Goal: Contribute content: Contribute content

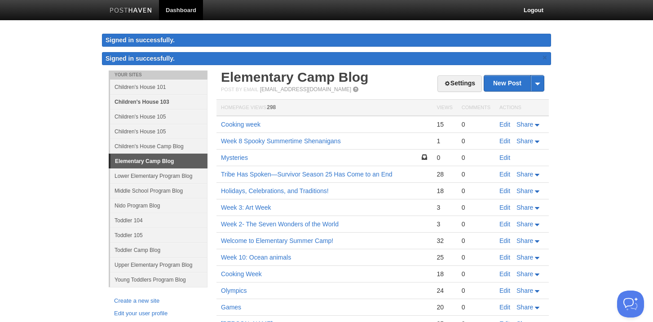
click at [170, 102] on link "Children's House 103" at bounding box center [158, 101] width 97 height 15
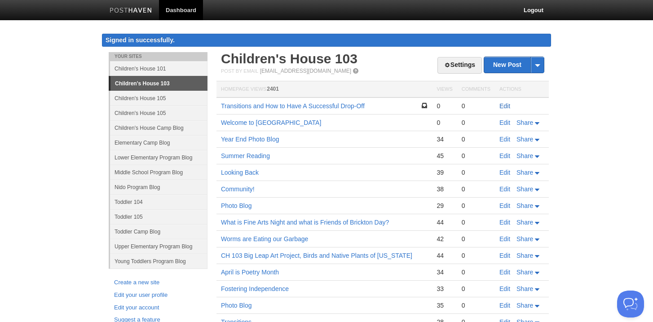
click at [504, 104] on link "Edit" at bounding box center [504, 105] width 11 height 7
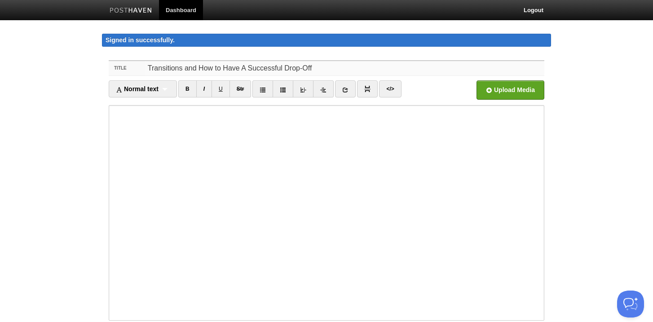
drag, startPoint x: 315, startPoint y: 67, endPoint x: 171, endPoint y: 65, distance: 143.2
click at [171, 65] on input "Transitions and How to Have A Successful Drop-Off" at bounding box center [344, 68] width 399 height 14
type input "T"
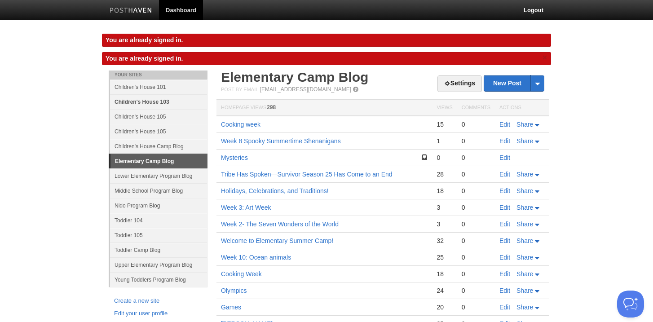
click at [155, 101] on link "Children's House 103" at bounding box center [158, 101] width 97 height 15
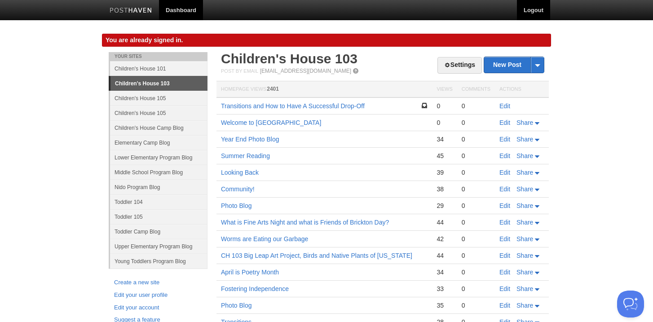
click at [538, 13] on link "Logout" at bounding box center [533, 10] width 33 height 20
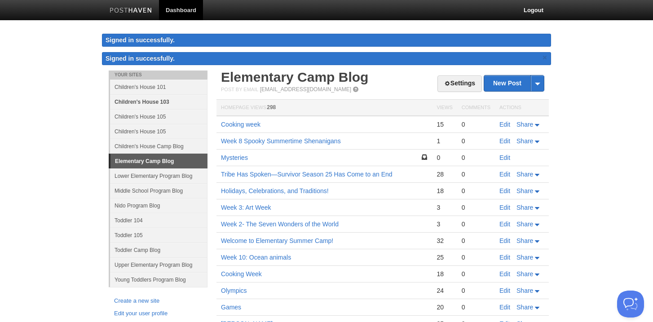
click at [173, 100] on link "Children's House 103" at bounding box center [158, 101] width 97 height 15
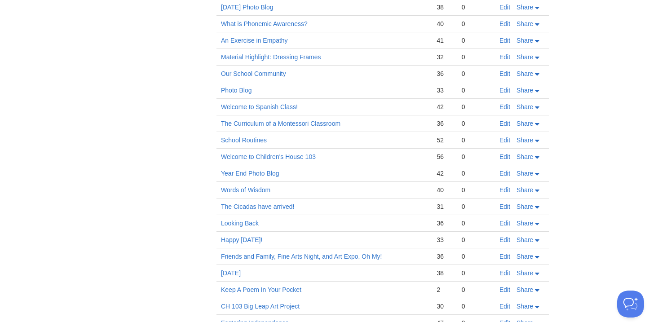
scroll to position [597, 0]
click at [290, 122] on link "The Curriculum of a Montessori Classroom" at bounding box center [280, 122] width 119 height 7
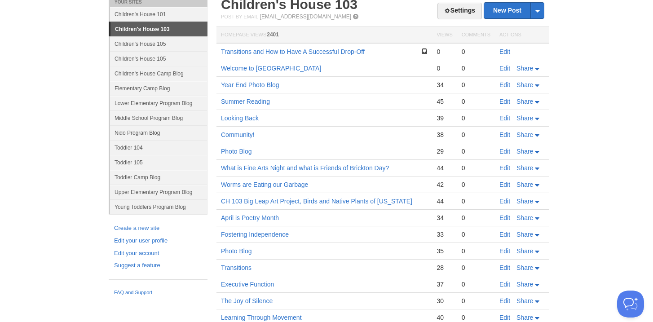
scroll to position [0, 0]
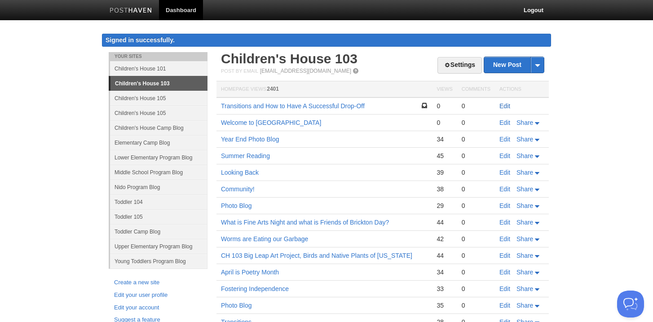
click at [504, 106] on link "Edit" at bounding box center [504, 105] width 11 height 7
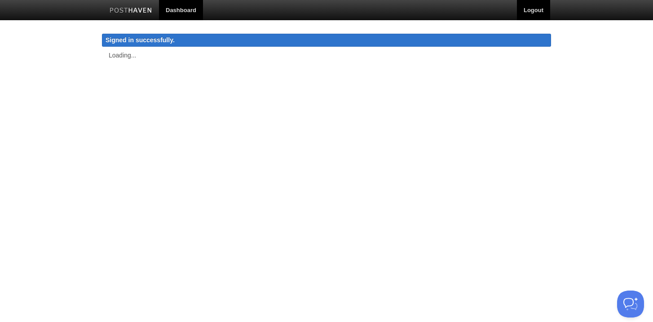
click at [541, 10] on link "Logout" at bounding box center [533, 10] width 33 height 20
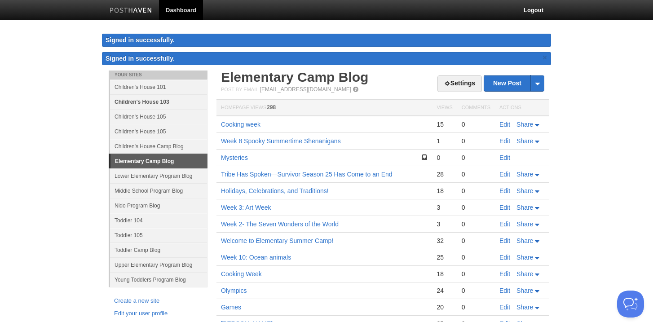
click at [146, 104] on link "Children's House 103" at bounding box center [158, 101] width 97 height 15
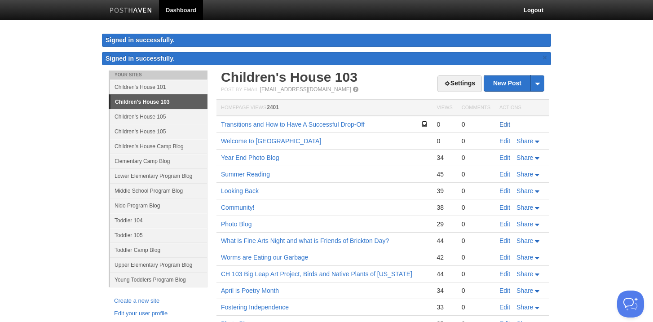
click at [505, 123] on link "Edit" at bounding box center [504, 124] width 11 height 7
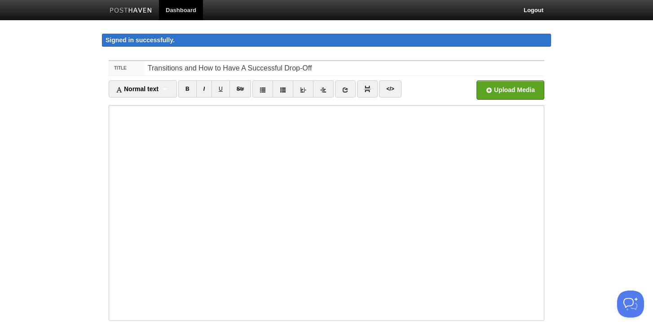
click at [110, 115] on iframe at bounding box center [326, 212] width 435 height 215
click at [111, 112] on iframe at bounding box center [326, 212] width 435 height 215
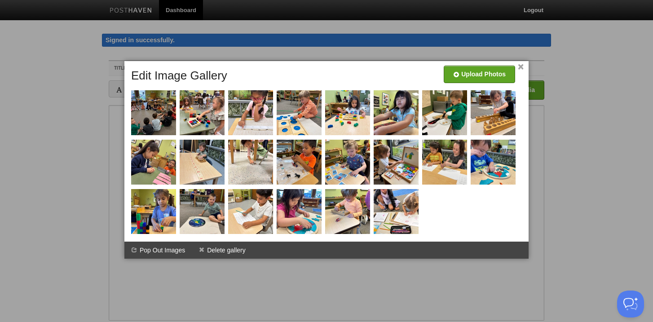
click at [521, 65] on link "×" at bounding box center [520, 67] width 6 height 5
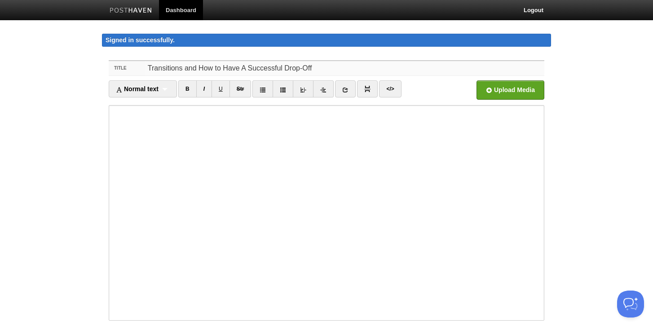
drag, startPoint x: 311, startPoint y: 70, endPoint x: 150, endPoint y: 70, distance: 160.7
click at [150, 70] on input "Transitions and How to Have A Successful Drop-Off" at bounding box center [344, 68] width 399 height 14
type input "The Montessori Classroom Curriculum"
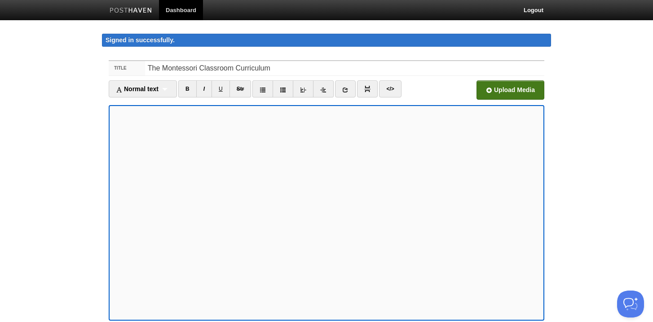
click at [520, 91] on input "file" at bounding box center [238, 93] width 679 height 46
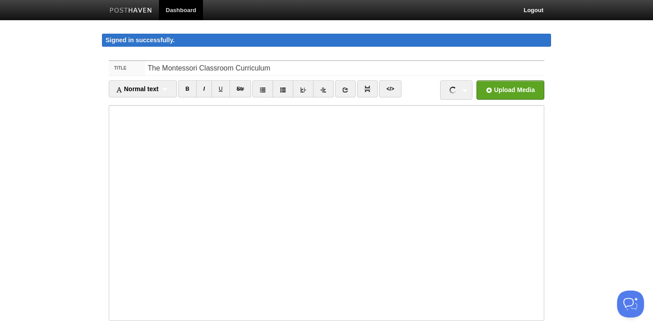
scroll to position [76, 0]
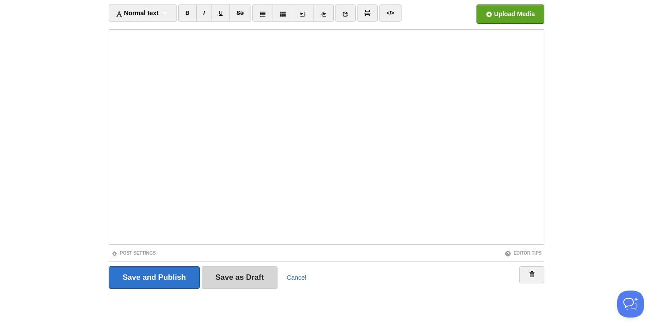
click at [236, 273] on input "Save as Draft" at bounding box center [240, 277] width 76 height 22
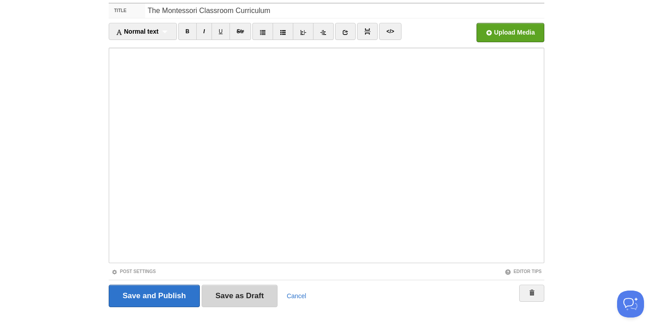
scroll to position [52, 0]
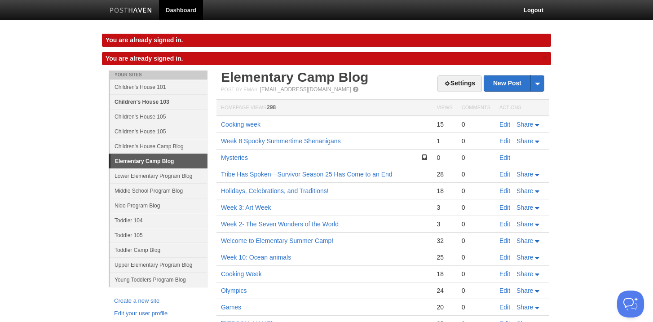
click at [173, 101] on link "Children's House 103" at bounding box center [158, 101] width 97 height 15
click at [151, 99] on link "Children's House 103" at bounding box center [158, 101] width 97 height 15
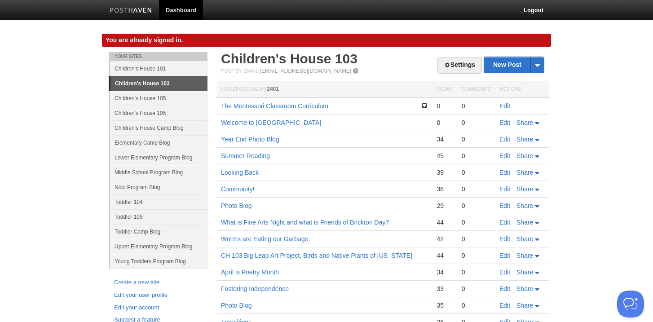
click at [505, 106] on link "Edit" at bounding box center [504, 105] width 11 height 7
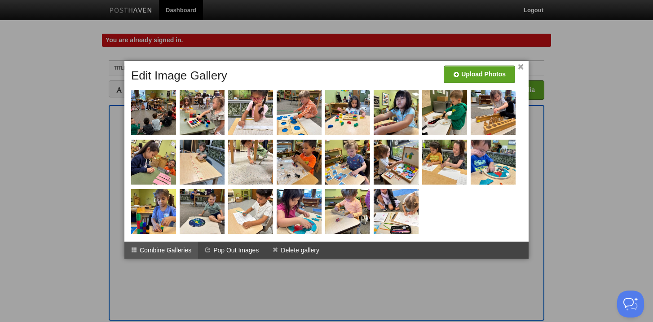
click at [176, 247] on li "Combine Galleries" at bounding box center [161, 249] width 74 height 17
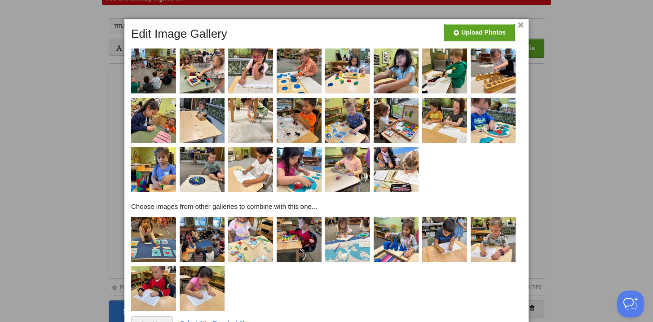
scroll to position [77, 0]
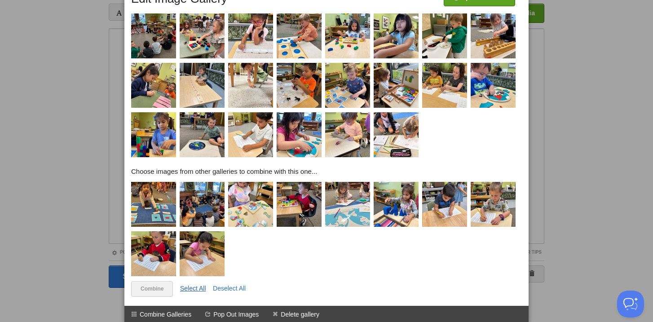
click at [199, 285] on link "Select All" at bounding box center [193, 288] width 26 height 7
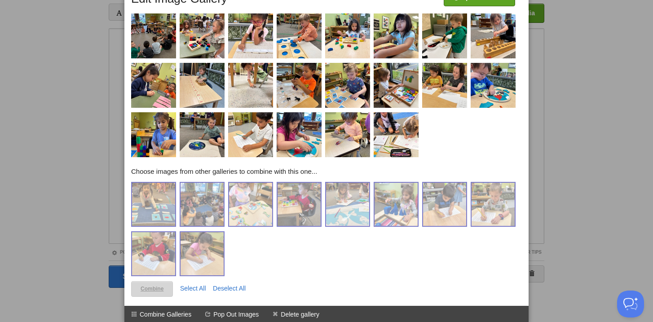
click at [158, 287] on link "Combine" at bounding box center [152, 289] width 42 height 16
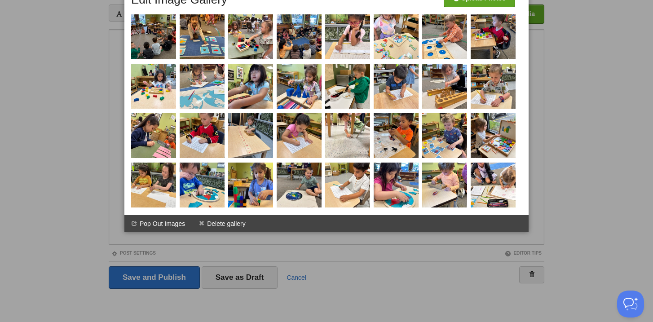
scroll to position [0, 0]
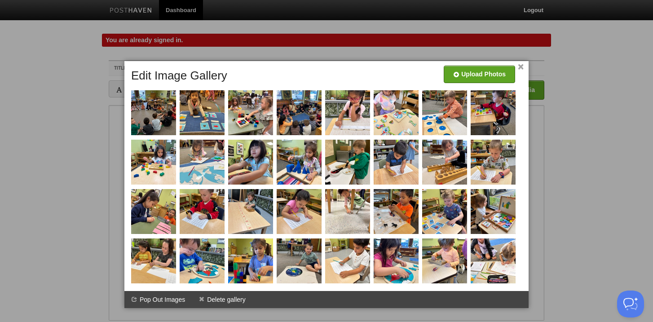
click at [520, 65] on link "×" at bounding box center [520, 67] width 6 height 5
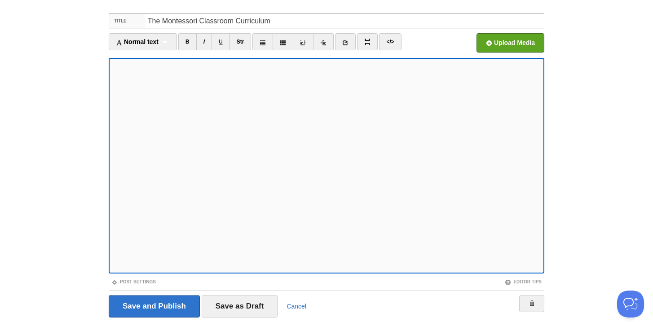
scroll to position [76, 0]
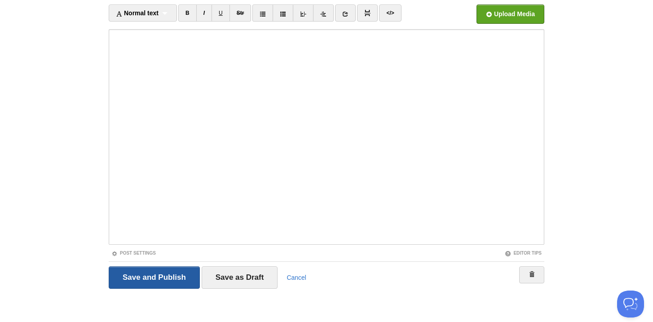
click at [181, 278] on input "Save and Publish" at bounding box center [154, 277] width 91 height 22
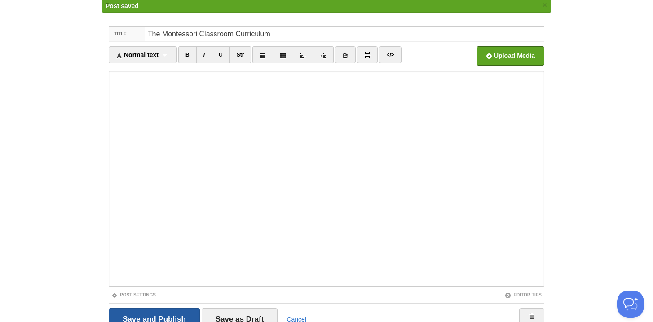
scroll to position [52, 0]
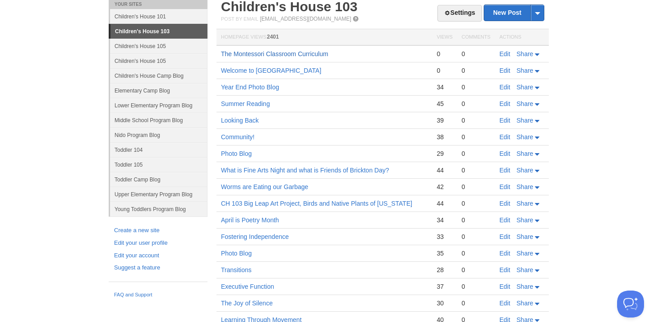
click at [263, 54] on link "The Montessori Classroom Curriculum" at bounding box center [274, 53] width 107 height 7
